Goal: Task Accomplishment & Management: Manage account settings

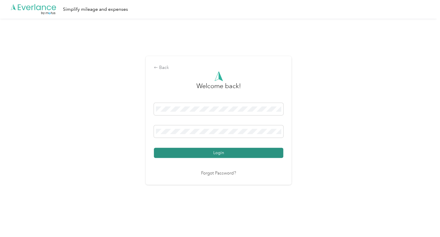
click at [229, 153] on button "Login" at bounding box center [218, 153] width 129 height 10
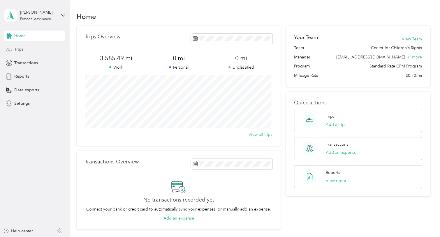
click at [31, 45] on div "Trips" at bounding box center [34, 49] width 61 height 10
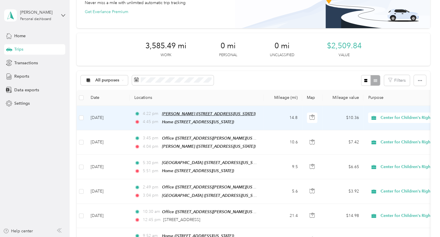
scroll to position [47, 0]
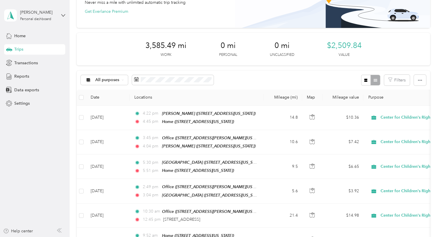
click at [9, 82] on div "Home Trips Transactions Reports Data exports Settings" at bounding box center [34, 70] width 61 height 78
click at [12, 77] on icon at bounding box center [9, 76] width 6 height 6
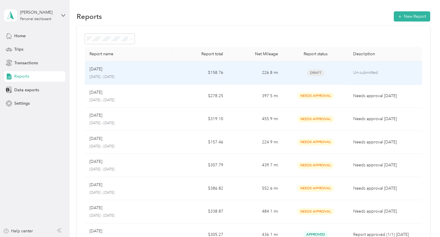
click at [389, 69] on td "Un-submitted" at bounding box center [384, 72] width 73 height 23
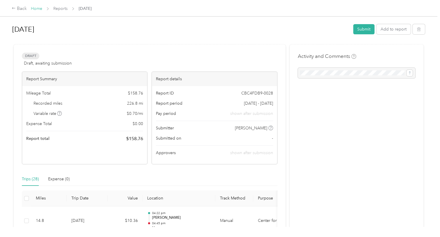
drag, startPoint x: 187, startPoint y: 86, endPoint x: 35, endPoint y: 8, distance: 171.1
click at [35, 8] on link "Home" at bounding box center [36, 8] width 11 height 5
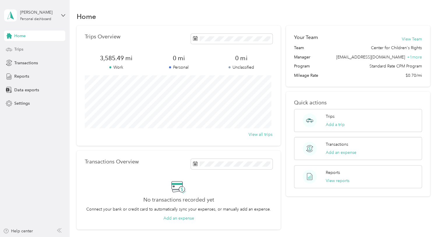
click at [24, 50] on div "Trips" at bounding box center [34, 49] width 61 height 10
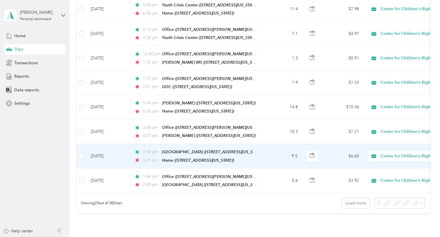
scroll to position [617, 0]
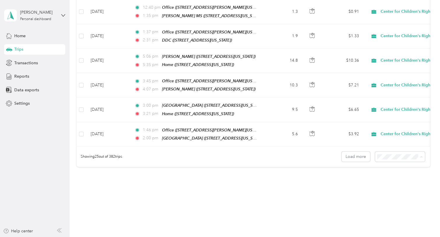
click at [387, 168] on div "50 per load" at bounding box center [398, 168] width 42 height 6
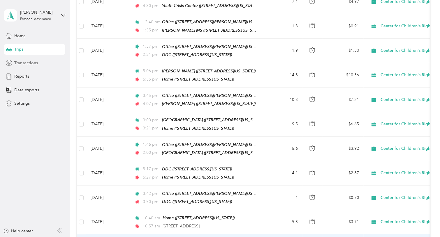
scroll to position [593, 0]
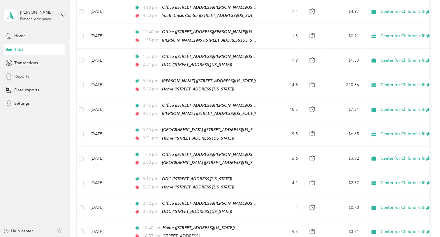
click at [24, 76] on span "Reports" at bounding box center [21, 76] width 15 height 6
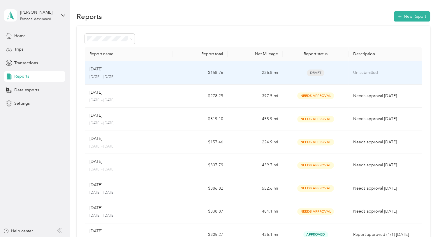
click at [186, 72] on td "$158.76" at bounding box center [200, 72] width 55 height 23
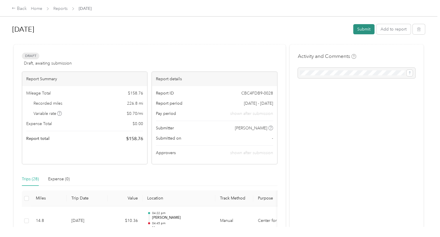
click at [360, 30] on button "Submit" at bounding box center [363, 29] width 21 height 10
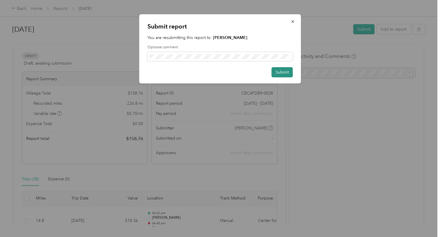
click at [273, 75] on button "Submit" at bounding box center [281, 72] width 21 height 10
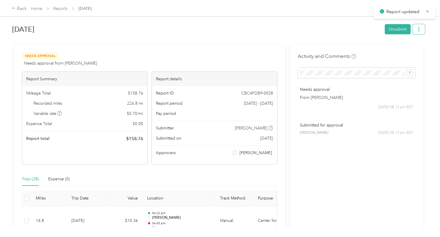
click at [416, 32] on button "button" at bounding box center [418, 29] width 12 height 10
click at [396, 51] on span "Download" at bounding box center [400, 50] width 19 height 6
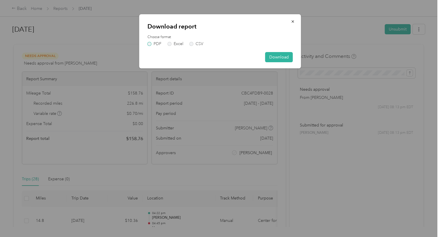
click at [151, 43] on label "PDF" at bounding box center [154, 44] width 14 height 4
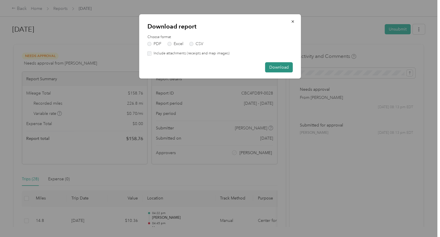
click at [281, 67] on button "Download" at bounding box center [279, 67] width 28 height 10
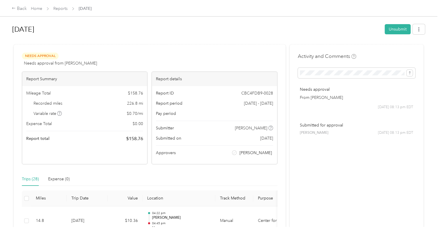
click at [42, 11] on div "Home Reports [DATE]" at bounding box center [61, 9] width 61 height 6
click at [38, 9] on link "Home" at bounding box center [36, 8] width 11 height 5
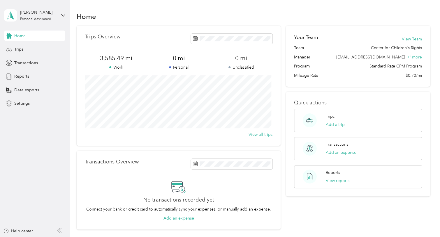
scroll to position [20, 0]
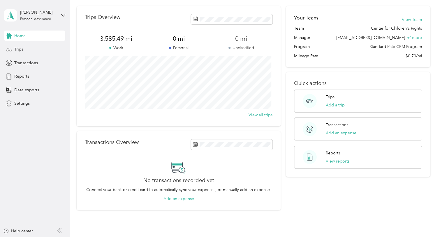
drag, startPoint x: 35, startPoint y: 46, endPoint x: 26, endPoint y: 50, distance: 9.9
click at [26, 50] on div "Trips" at bounding box center [34, 49] width 61 height 10
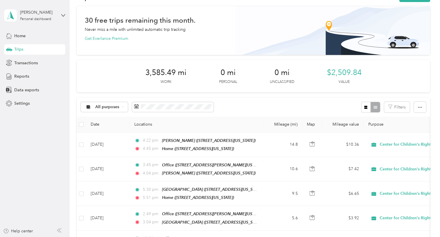
click at [395, 61] on div "3,585.49 mi Work 0 mi Personal 0 mi Unclassified $2,509.84 Value" at bounding box center [253, 76] width 353 height 33
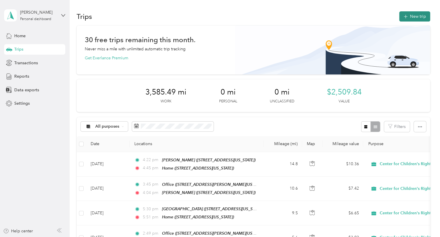
click at [408, 14] on button "New trip" at bounding box center [414, 16] width 31 height 10
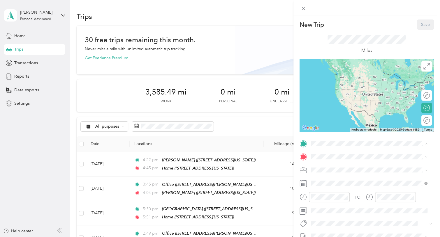
click at [325, 194] on div "Home [STREET_ADDRESS][US_STATE]" at bounding box center [351, 189] width 58 height 12
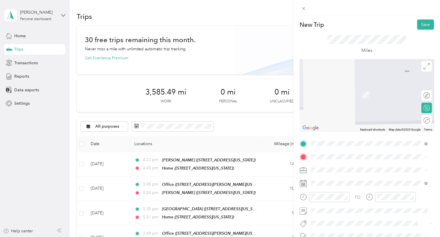
click at [345, 114] on span "[STREET_ADDRESS][US_STATE]" at bounding box center [351, 111] width 58 height 5
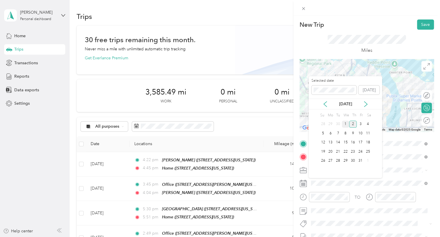
click at [347, 123] on div "1" at bounding box center [346, 124] width 8 height 7
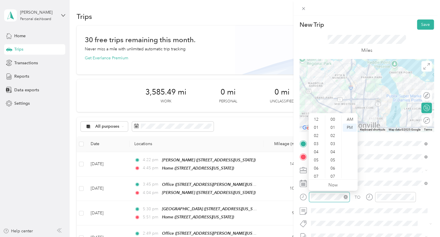
scroll to position [35, 0]
click at [316, 165] on div "10" at bounding box center [317, 166] width 14 height 8
click at [335, 126] on div "45" at bounding box center [333, 125] width 14 height 8
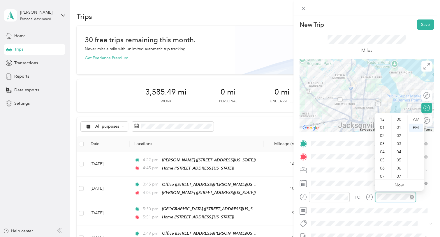
scroll to position [35, 0]
click at [383, 174] on div "11" at bounding box center [383, 174] width 14 height 8
click at [399, 121] on div "00" at bounding box center [399, 120] width 14 height 8
click at [419, 119] on div "AM" at bounding box center [416, 120] width 14 height 8
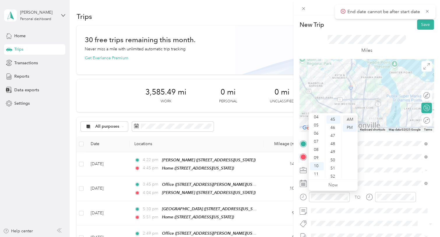
click at [347, 119] on div "AM" at bounding box center [349, 120] width 14 height 8
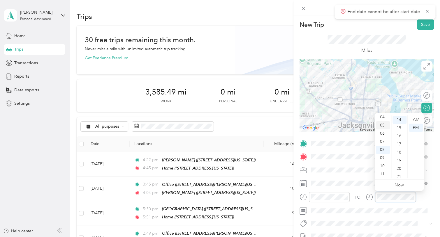
scroll to position [114, 0]
click at [384, 169] on div "10" at bounding box center [383, 166] width 14 height 8
click at [383, 172] on div "11" at bounding box center [383, 174] width 14 height 8
click at [400, 119] on div "00" at bounding box center [399, 120] width 14 height 8
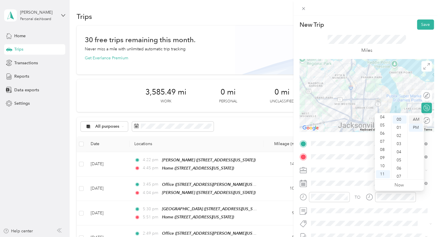
click at [417, 123] on div "AM" at bounding box center [416, 120] width 14 height 8
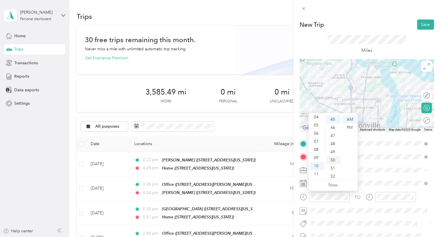
click at [332, 158] on div "50" at bounding box center [333, 160] width 14 height 8
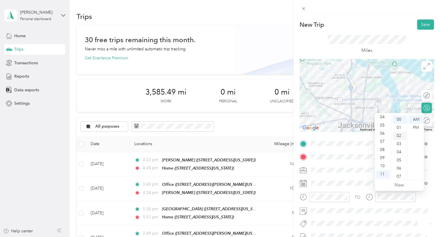
click at [395, 136] on div "02" at bounding box center [399, 136] width 14 height 8
click at [421, 21] on button "Save" at bounding box center [425, 25] width 17 height 10
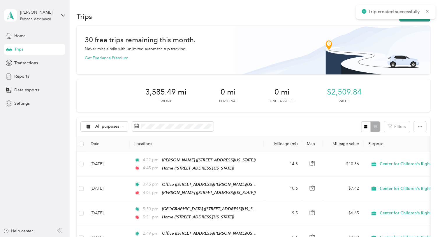
click at [415, 21] on button "New trip" at bounding box center [414, 16] width 31 height 10
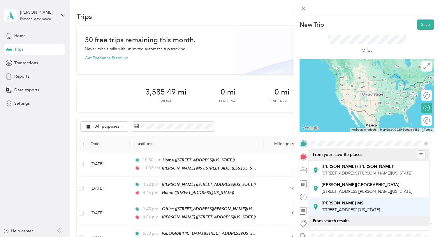
click at [325, 206] on strong "[PERSON_NAME] MS" at bounding box center [343, 203] width 42 height 5
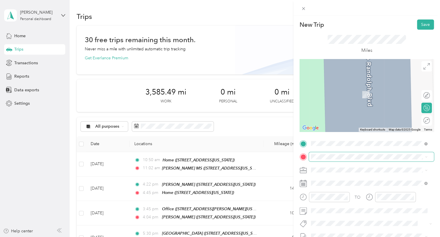
click at [319, 153] on span at bounding box center [371, 156] width 125 height 9
click at [342, 94] on span "[STREET_ADDRESS][PERSON_NAME][US_STATE]" at bounding box center [367, 94] width 91 height 5
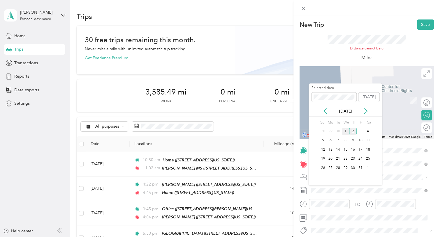
click at [345, 129] on div "1" at bounding box center [346, 131] width 8 height 7
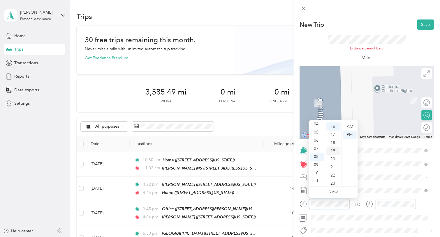
scroll to position [130, 0]
click at [315, 181] on div "11" at bounding box center [317, 181] width 14 height 8
click at [335, 150] on div "22" at bounding box center [333, 153] width 14 height 8
click at [352, 128] on div "AM" at bounding box center [349, 127] width 14 height 8
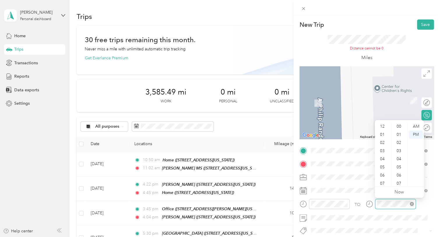
scroll to position [35, 0]
click at [381, 179] on div "11" at bounding box center [383, 181] width 14 height 8
click at [400, 138] on div "27" at bounding box center [399, 141] width 14 height 8
click at [417, 127] on div "AM" at bounding box center [416, 127] width 14 height 8
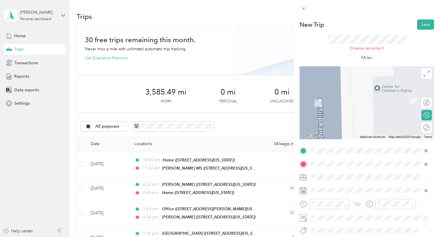
click at [339, 99] on div "Office [STREET_ADDRESS][PERSON_NAME][US_STATE]" at bounding box center [367, 99] width 91 height 12
click at [333, 121] on strong "[PERSON_NAME] MS" at bounding box center [343, 118] width 42 height 5
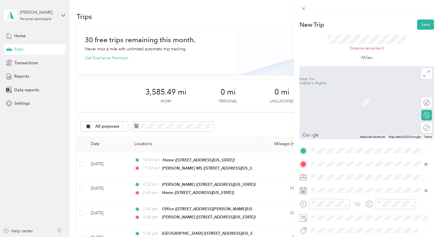
click at [345, 107] on span "[STREET_ADDRESS][US_STATE]" at bounding box center [351, 104] width 58 height 5
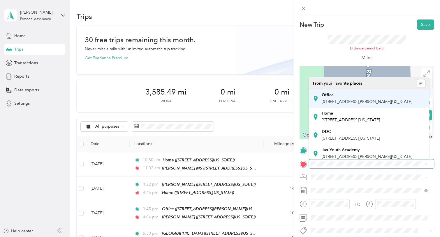
click at [385, 105] on div "Office [STREET_ADDRESS][PERSON_NAME][US_STATE]" at bounding box center [367, 99] width 91 height 12
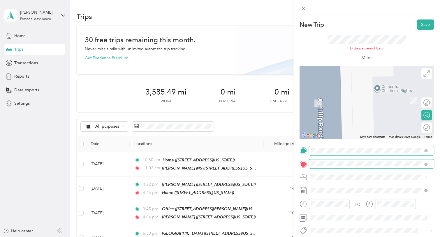
click at [429, 151] on span at bounding box center [371, 150] width 125 height 9
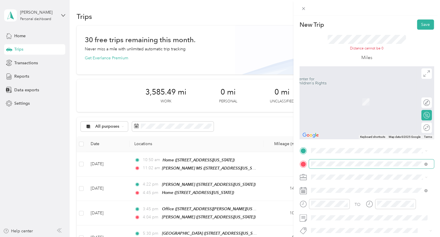
click at [362, 113] on span "[STREET_ADDRESS][US_STATE]" at bounding box center [351, 110] width 58 height 5
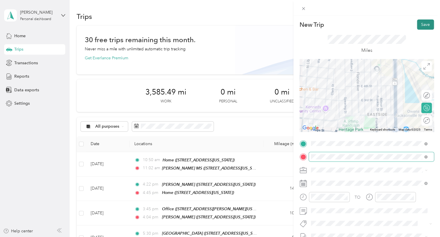
click at [424, 24] on button "Save" at bounding box center [425, 25] width 17 height 10
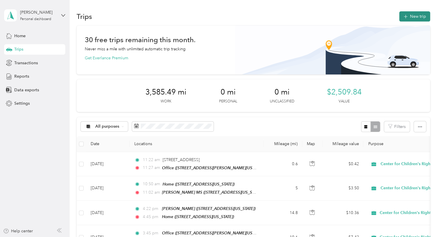
click at [416, 18] on button "New trip" at bounding box center [414, 16] width 31 height 10
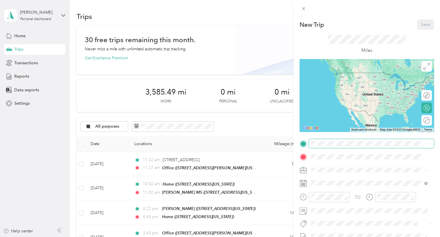
click at [331, 141] on span at bounding box center [371, 143] width 125 height 9
click at [330, 176] on span "[STREET_ADDRESS][PERSON_NAME][US_STATE]" at bounding box center [367, 173] width 91 height 5
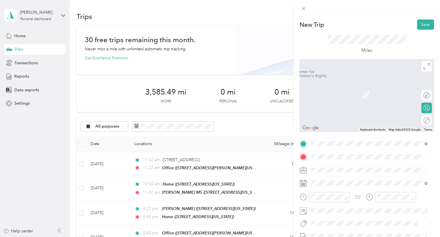
click at [370, 86] on span "[STREET_ADDRESS][PERSON_NAME][US_STATE]" at bounding box center [367, 85] width 91 height 5
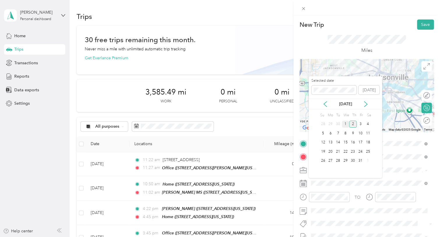
click at [346, 124] on div "1" at bounding box center [346, 124] width 8 height 7
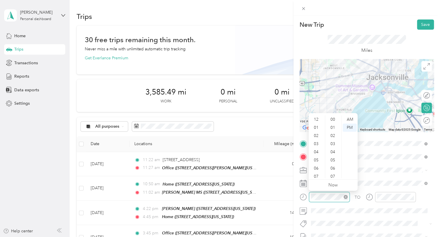
scroll to position [35, 0]
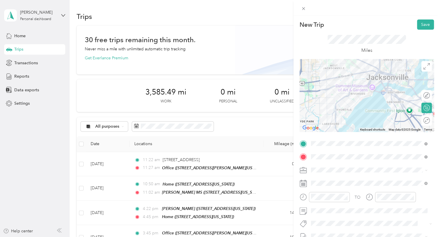
click at [332, 188] on strong "Home" at bounding box center [327, 184] width 11 height 5
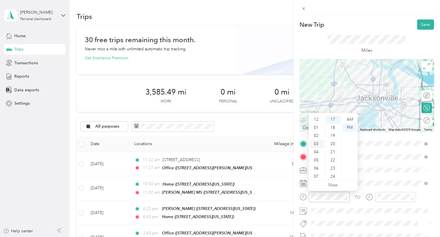
scroll to position [0, 0]
click at [317, 143] on div "03" at bounding box center [317, 144] width 14 height 8
click at [331, 150] on div "05" at bounding box center [333, 151] width 14 height 8
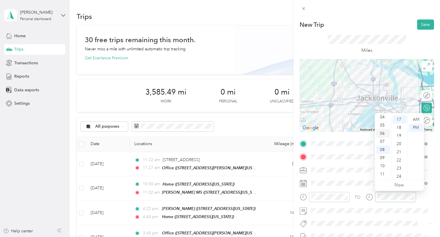
scroll to position [0, 0]
click at [382, 144] on div "03" at bounding box center [383, 144] width 14 height 8
click at [400, 129] on div "31" at bounding box center [399, 130] width 14 height 8
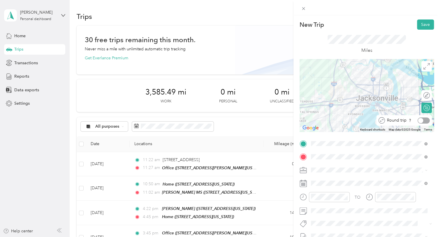
click at [423, 121] on div at bounding box center [423, 121] width 12 height 6
click at [381, 128] on div "04" at bounding box center [383, 128] width 14 height 8
click at [419, 25] on button "Save" at bounding box center [425, 25] width 17 height 10
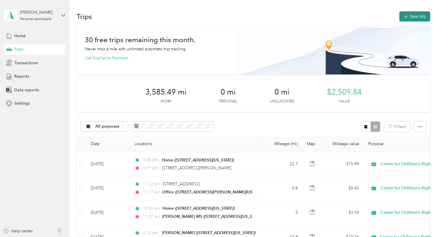
click at [417, 17] on button "New trip" at bounding box center [414, 16] width 31 height 10
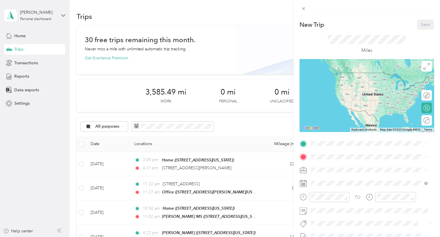
click at [330, 193] on span "[STREET_ADDRESS][US_STATE]" at bounding box center [351, 190] width 58 height 5
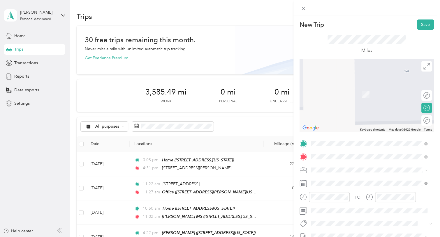
click at [358, 90] on div "[PERSON_NAME] [STREET_ADDRESS], [GEOGRAPHIC_DATA], [GEOGRAPHIC_DATA], [GEOGRAPH…" at bounding box center [340, 92] width 37 height 12
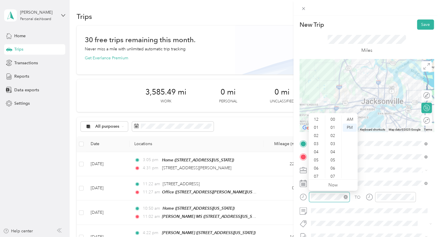
scroll to position [35, 0]
click at [316, 166] on div "10" at bounding box center [317, 166] width 14 height 8
click at [334, 135] on div "15" at bounding box center [333, 137] width 14 height 8
click at [349, 119] on div "AM" at bounding box center [349, 120] width 14 height 8
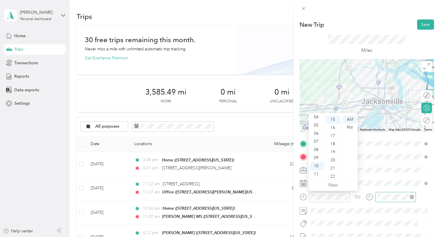
click at [381, 200] on div at bounding box center [395, 197] width 41 height 10
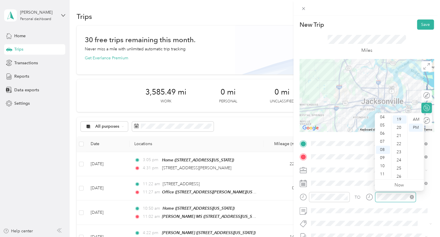
scroll to position [155, 0]
click at [381, 165] on div "10" at bounding box center [383, 166] width 14 height 8
click at [400, 167] on div "27" at bounding box center [399, 166] width 14 height 8
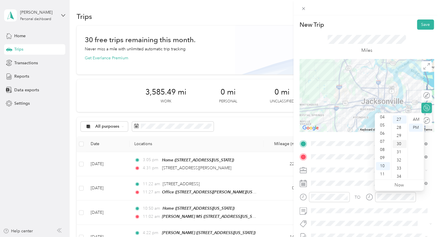
click at [398, 143] on div "30" at bounding box center [399, 144] width 14 height 8
click at [416, 121] on div "AM" at bounding box center [416, 120] width 14 height 8
click at [423, 25] on button "Save" at bounding box center [425, 25] width 17 height 10
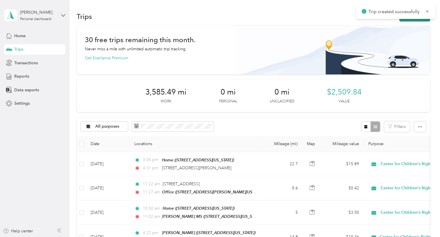
click at [421, 20] on button "New trip" at bounding box center [414, 16] width 31 height 10
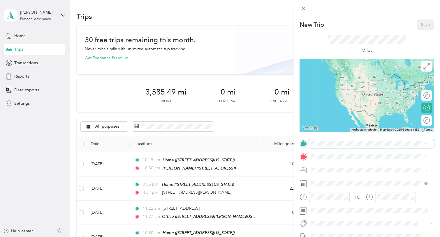
click at [328, 147] on span at bounding box center [371, 143] width 125 height 9
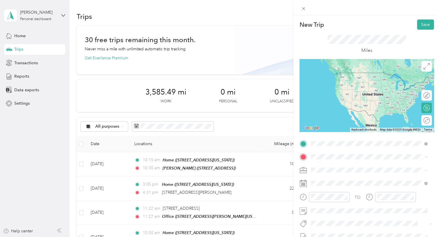
click at [328, 171] on span "[STREET_ADDRESS]" at bounding box center [340, 173] width 37 height 5
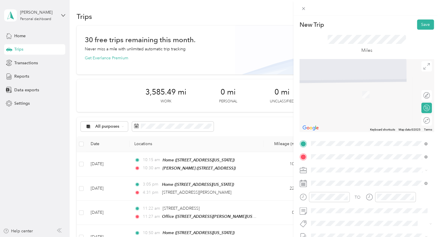
click at [360, 97] on span "[STREET_ADDRESS][US_STATE]" at bounding box center [351, 94] width 58 height 5
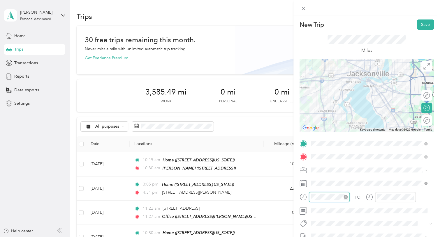
scroll to position [35, 0]
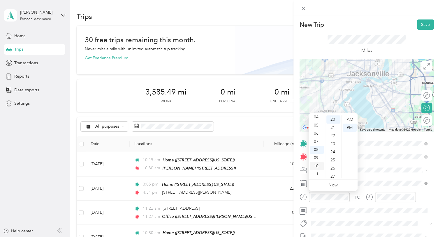
click at [317, 166] on div "10" at bounding box center [317, 166] width 14 height 8
click at [333, 171] on div "40" at bounding box center [333, 170] width 14 height 8
click at [350, 115] on div "12 01 02 03 04 05 06 07 08 09 10 11 00 01 02 03 04 05 06 07 08 09 10 11 12 13 1…" at bounding box center [332, 146] width 49 height 65
click at [350, 118] on div "AM" at bounding box center [349, 120] width 14 height 8
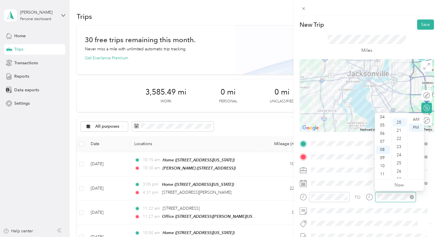
scroll to position [163, 0]
click at [384, 173] on div "11" at bounding box center [383, 174] width 14 height 8
click at [401, 120] on div "00" at bounding box center [399, 120] width 14 height 8
click at [418, 117] on div "AM" at bounding box center [416, 120] width 14 height 8
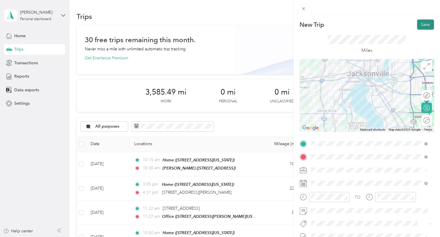
click at [421, 24] on button "Save" at bounding box center [425, 25] width 17 height 10
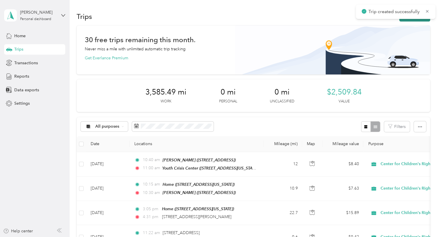
click at [418, 20] on button "New trip" at bounding box center [414, 16] width 31 height 10
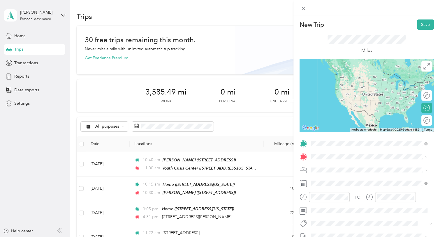
click at [328, 194] on div "Youth Crisis Center [STREET_ADDRESS][US_STATE]" at bounding box center [351, 189] width 58 height 12
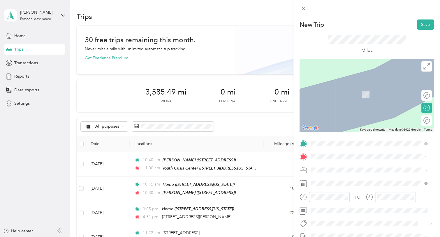
click at [347, 94] on span "[STREET_ADDRESS][US_STATE]" at bounding box center [351, 92] width 58 height 5
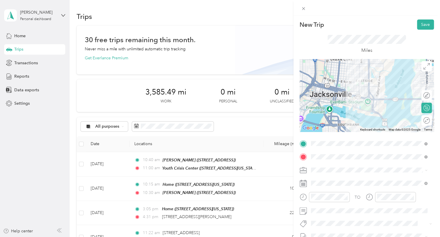
drag, startPoint x: 354, startPoint y: 73, endPoint x: 361, endPoint y: 114, distance: 41.7
click at [361, 114] on div at bounding box center [366, 95] width 134 height 73
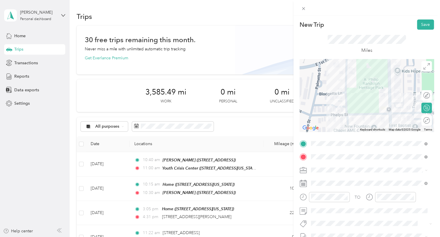
drag, startPoint x: 390, startPoint y: 112, endPoint x: 384, endPoint y: 98, distance: 15.6
click at [384, 98] on div at bounding box center [366, 95] width 134 height 73
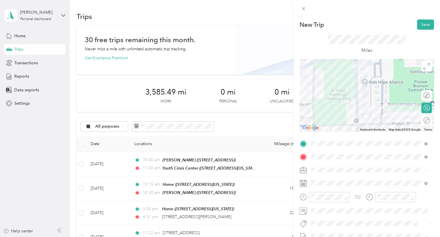
drag, startPoint x: 371, startPoint y: 73, endPoint x: 353, endPoint y: 134, distance: 63.6
click at [353, 134] on div "New Trip Save This trip cannot be edited because it is either under review, app…" at bounding box center [366, 150] width 134 height 260
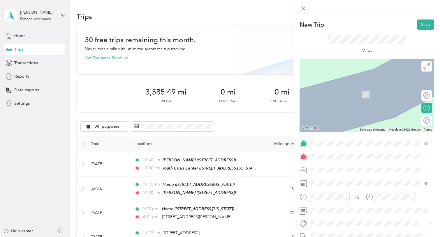
click at [355, 116] on span "[STREET_ADDRESS][US_STATE]" at bounding box center [351, 113] width 58 height 5
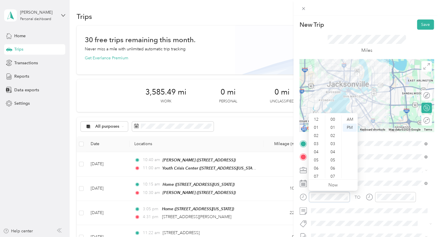
scroll to position [35, 0]
click at [315, 176] on div "11" at bounding box center [317, 174] width 14 height 8
click at [350, 117] on div "AM" at bounding box center [349, 120] width 14 height 8
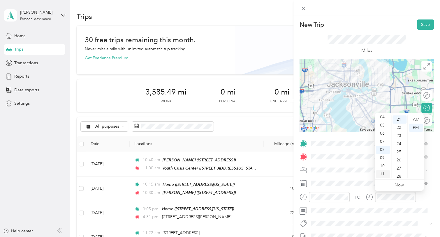
click at [383, 173] on div "11" at bounding box center [383, 174] width 14 height 8
click at [400, 157] on div "40" at bounding box center [399, 156] width 14 height 8
click at [416, 119] on div "AM" at bounding box center [416, 120] width 14 height 8
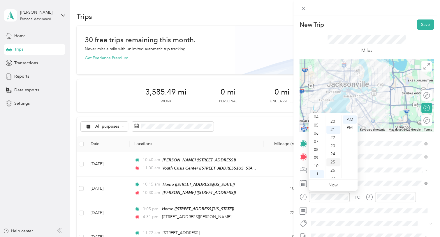
click at [334, 161] on div "25" at bounding box center [333, 162] width 14 height 8
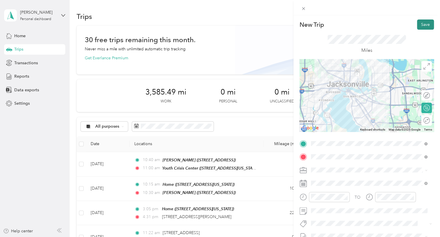
click at [421, 22] on button "Save" at bounding box center [425, 25] width 17 height 10
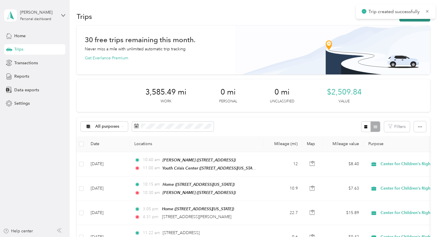
click at [411, 20] on button "New trip" at bounding box center [414, 16] width 31 height 10
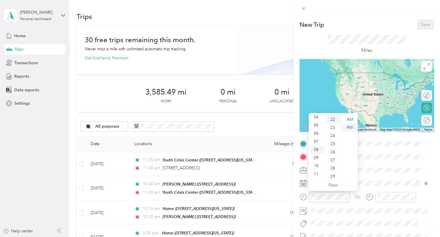
scroll to position [0, 0]
click at [315, 119] on div "12" at bounding box center [317, 120] width 14 height 8
click at [334, 148] on div "20" at bounding box center [333, 150] width 14 height 8
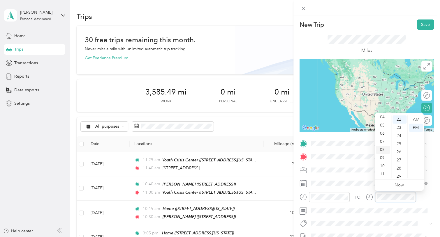
scroll to position [0, 0]
click at [384, 121] on div "12" at bounding box center [383, 120] width 14 height 8
click at [400, 173] on div "25" at bounding box center [399, 173] width 14 height 8
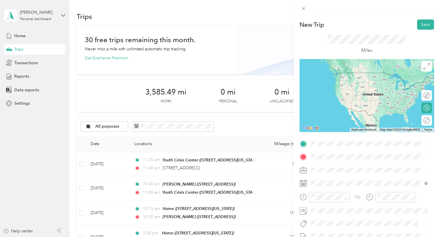
click at [332, 199] on div "[STREET_ADDRESS][US_STATE]" at bounding box center [368, 196] width 112 height 8
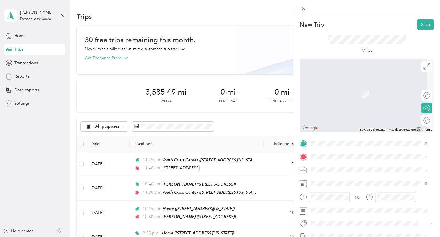
click at [345, 94] on span "[STREET_ADDRESS][PERSON_NAME][US_STATE]" at bounding box center [367, 91] width 91 height 5
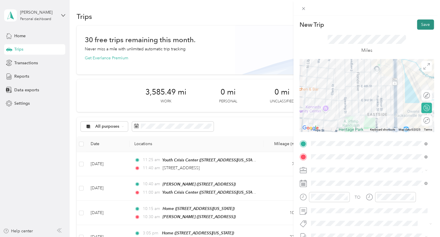
click at [423, 22] on button "Save" at bounding box center [425, 25] width 17 height 10
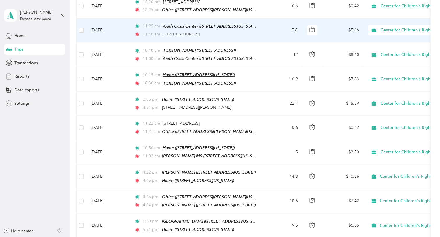
scroll to position [161, 0]
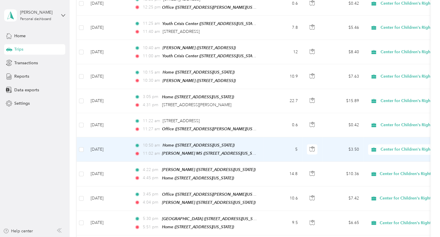
click at [271, 148] on td "5" at bounding box center [283, 149] width 38 height 24
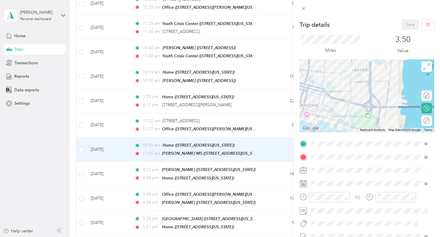
click at [350, 37] on div "Trip details Save This trip cannot be edited because it is either under review,…" at bounding box center [366, 150] width 134 height 260
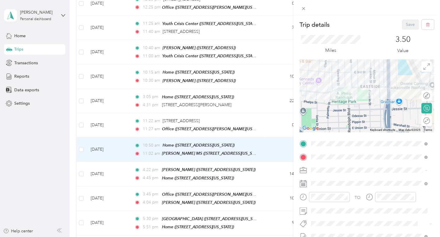
drag, startPoint x: 353, startPoint y: 97, endPoint x: 345, endPoint y: 121, distance: 25.3
click at [345, 121] on div at bounding box center [366, 95] width 134 height 73
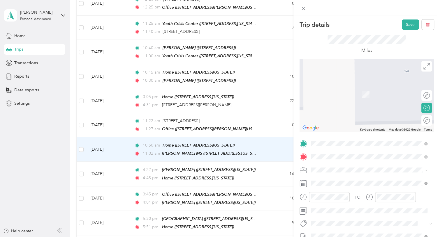
click at [349, 121] on div "[STREET_ADDRESS][US_STATE]" at bounding box center [368, 117] width 112 height 8
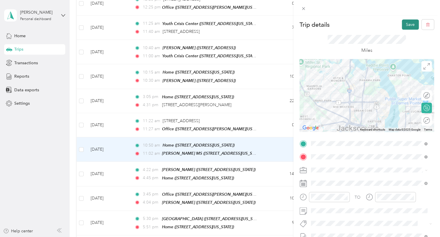
click at [404, 22] on button "Save" at bounding box center [410, 25] width 17 height 10
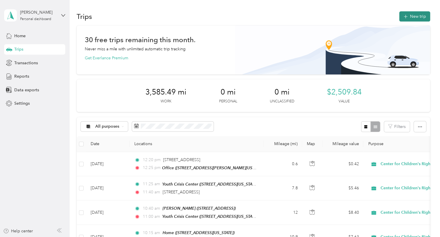
click at [404, 19] on icon "button" at bounding box center [405, 16] width 7 height 7
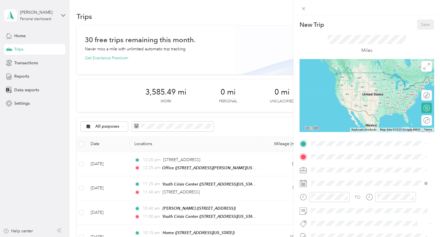
click at [331, 192] on div "Home [STREET_ADDRESS][US_STATE]" at bounding box center [351, 189] width 58 height 12
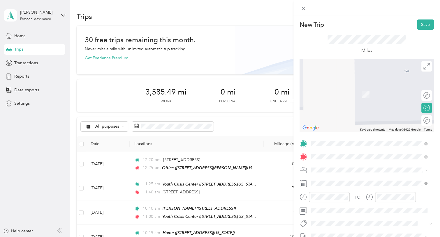
click at [366, 91] on div "[PERSON_NAME]Hope [STREET_ADDRESS]" at bounding box center [344, 92] width 45 height 12
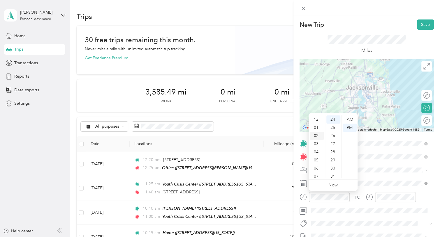
click at [315, 137] on div "02" at bounding box center [317, 136] width 14 height 8
click at [335, 135] on div "15" at bounding box center [333, 132] width 14 height 8
click at [334, 135] on div "17" at bounding box center [333, 136] width 14 height 8
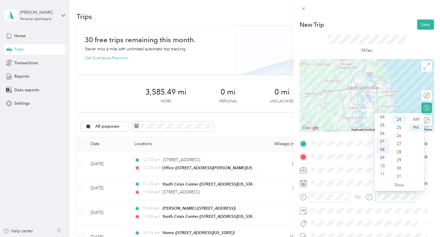
scroll to position [3, 0]
click at [383, 133] on div "02" at bounding box center [383, 132] width 14 height 8
click at [396, 153] on div "50" at bounding box center [399, 155] width 14 height 8
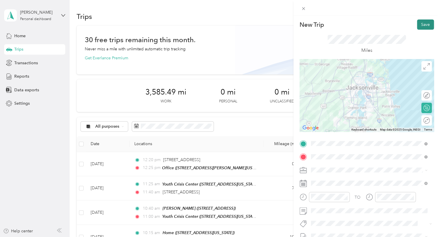
click at [424, 27] on button "Save" at bounding box center [425, 25] width 17 height 10
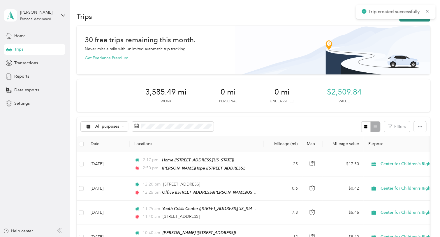
click at [417, 21] on button "New trip" at bounding box center [414, 16] width 31 height 10
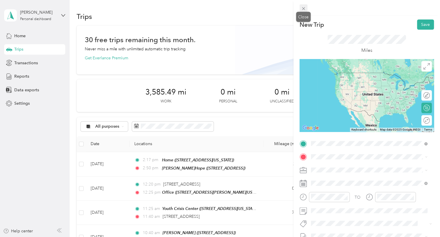
click at [305, 9] on icon at bounding box center [303, 8] width 5 height 5
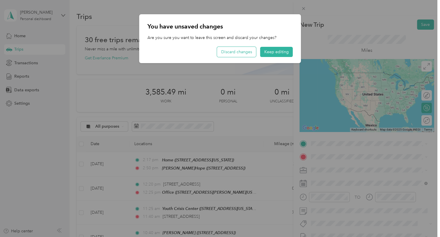
click at [248, 51] on button "Discard changes" at bounding box center [236, 52] width 39 height 10
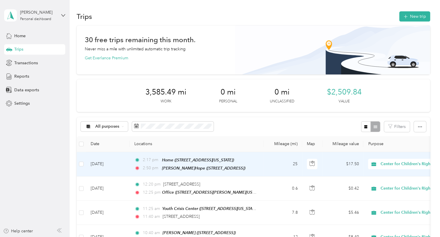
click at [264, 167] on td "25" at bounding box center [283, 164] width 38 height 24
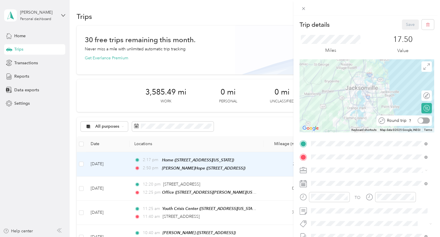
click at [421, 122] on div at bounding box center [423, 121] width 12 height 6
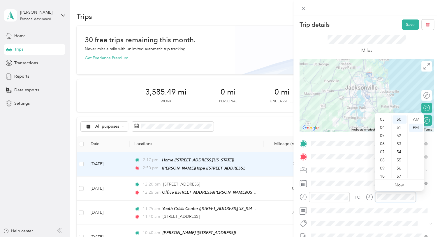
scroll to position [16, 0]
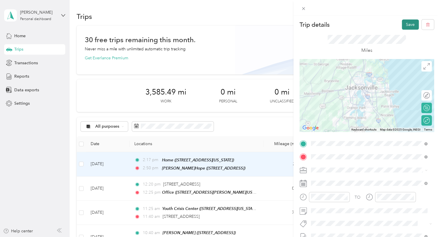
click at [402, 28] on button "Save" at bounding box center [410, 25] width 17 height 10
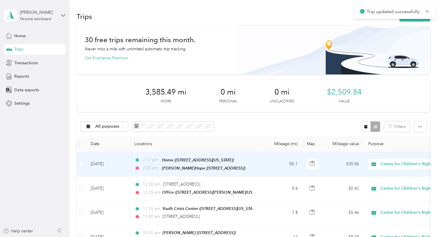
click at [268, 159] on td "50.1" at bounding box center [283, 164] width 38 height 24
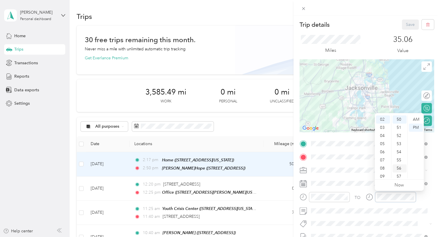
scroll to position [408, 0]
click at [384, 127] on div "03" at bounding box center [383, 128] width 14 height 8
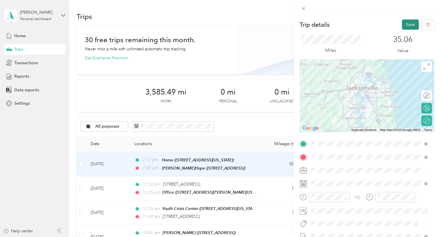
click at [405, 24] on button "Save" at bounding box center [410, 25] width 17 height 10
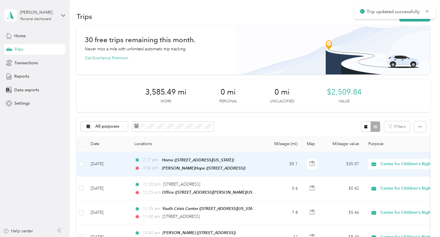
click at [268, 167] on td "50.1" at bounding box center [283, 164] width 38 height 24
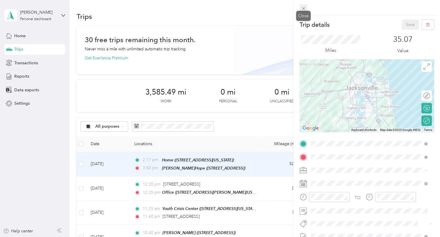
click at [305, 9] on icon at bounding box center [303, 8] width 5 height 5
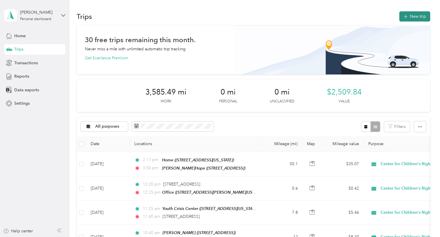
click at [412, 13] on button "New trip" at bounding box center [414, 16] width 31 height 10
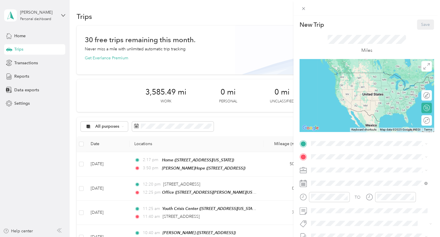
click at [338, 193] on span "[STREET_ADDRESS][US_STATE]" at bounding box center [351, 190] width 58 height 5
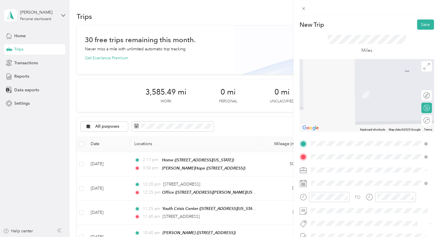
click at [351, 116] on span "[STREET_ADDRESS][PERSON_NAME][US_STATE]" at bounding box center [367, 113] width 91 height 5
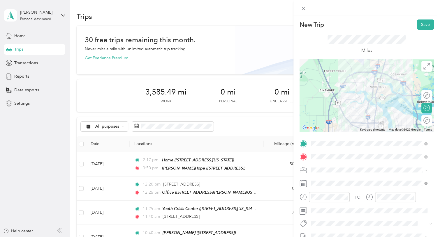
click at [351, 123] on div at bounding box center [366, 95] width 134 height 73
click at [424, 119] on div at bounding box center [423, 121] width 12 height 6
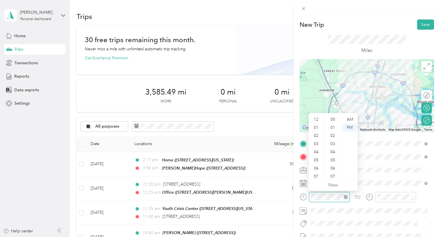
scroll to position [204, 0]
click at [317, 126] on div "04" at bounding box center [317, 126] width 14 height 8
click at [333, 142] on div "16" at bounding box center [333, 145] width 14 height 8
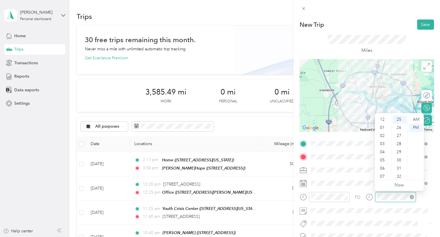
scroll to position [35, 0]
click at [382, 125] on div "05" at bounding box center [383, 125] width 14 height 8
click at [400, 164] on div "30" at bounding box center [399, 164] width 14 height 8
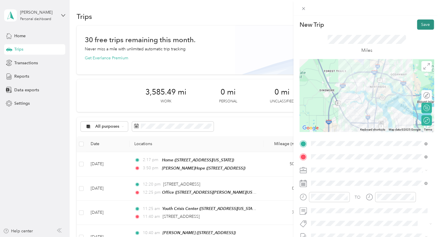
click at [425, 22] on button "Save" at bounding box center [425, 25] width 17 height 10
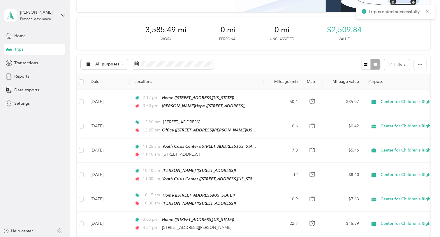
scroll to position [71, 0]
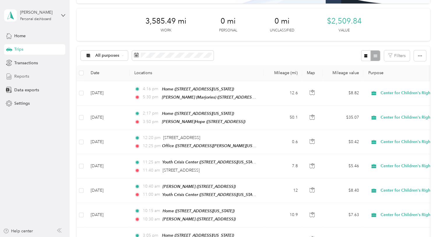
click at [15, 79] on span "Reports" at bounding box center [21, 76] width 15 height 6
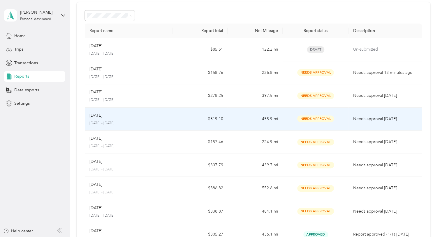
scroll to position [23, 0]
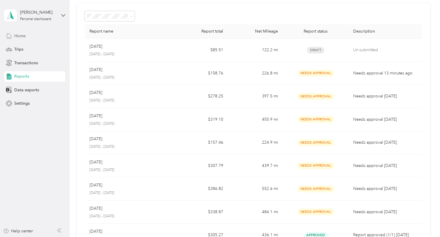
click at [17, 36] on span "Home" at bounding box center [19, 36] width 11 height 6
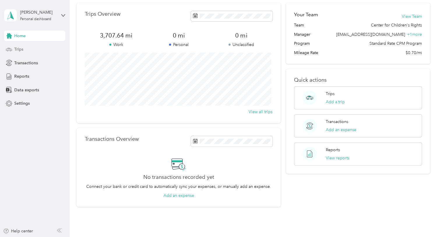
click at [37, 48] on div "Trips" at bounding box center [34, 49] width 61 height 10
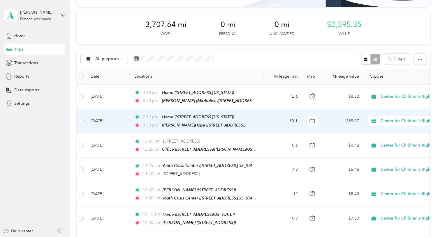
scroll to position [65, 0]
